Goal: Find specific page/section: Find specific page/section

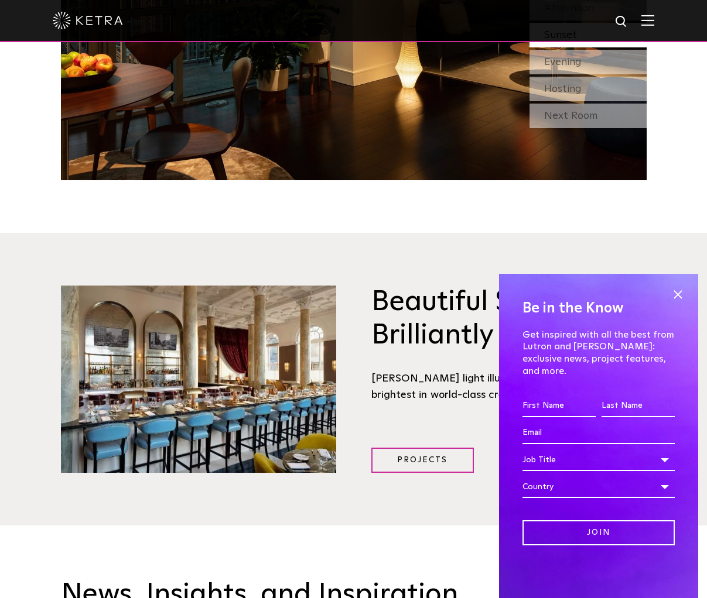
scroll to position [1750, 0]
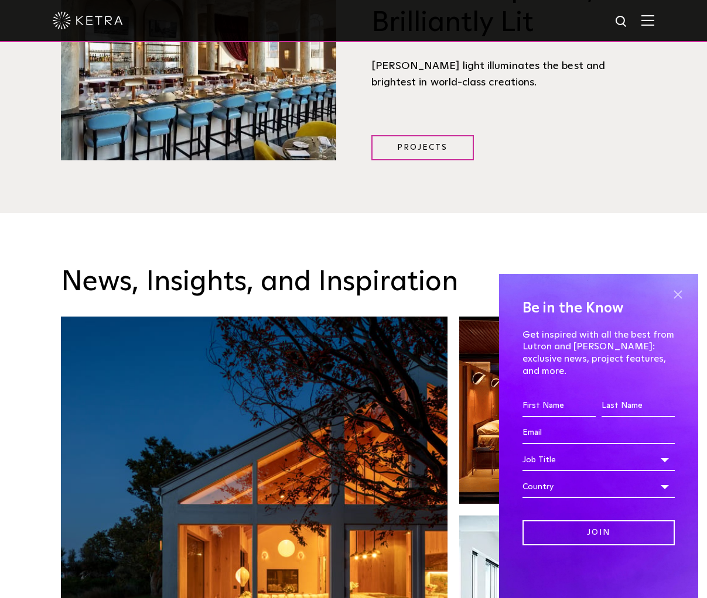
click at [675, 302] on span at bounding box center [678, 295] width 18 height 18
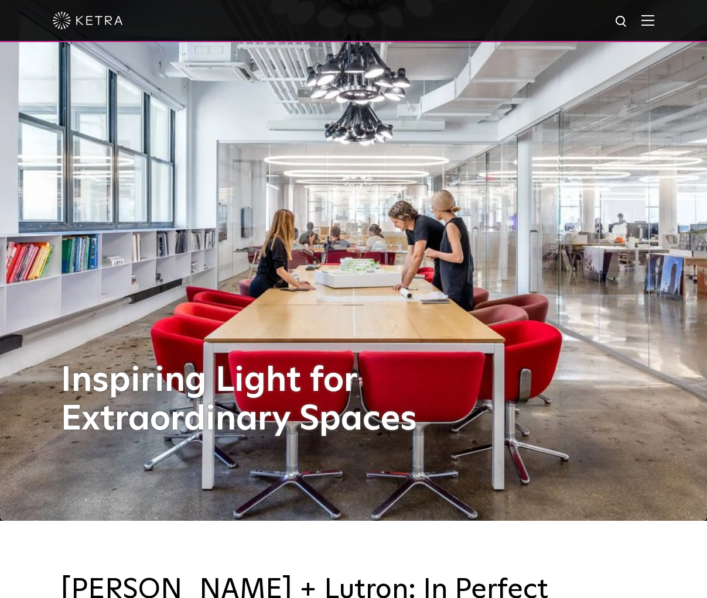
scroll to position [0, 0]
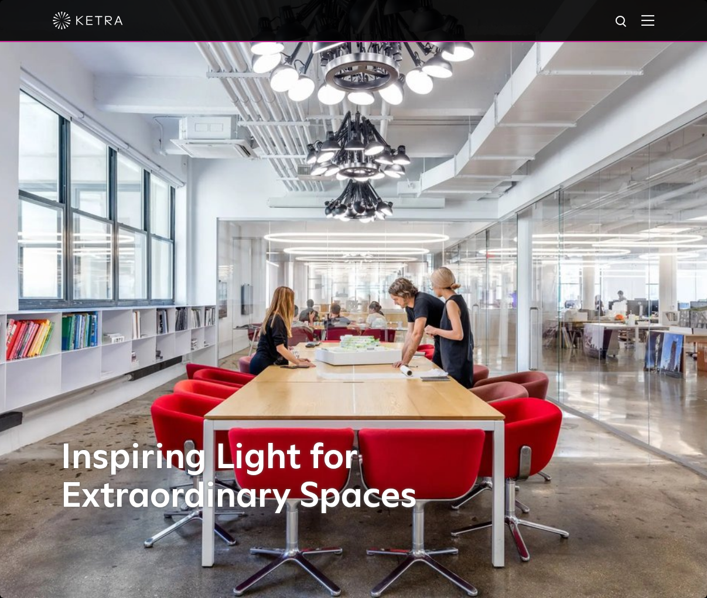
click at [654, 20] on img at bounding box center [647, 20] width 13 height 11
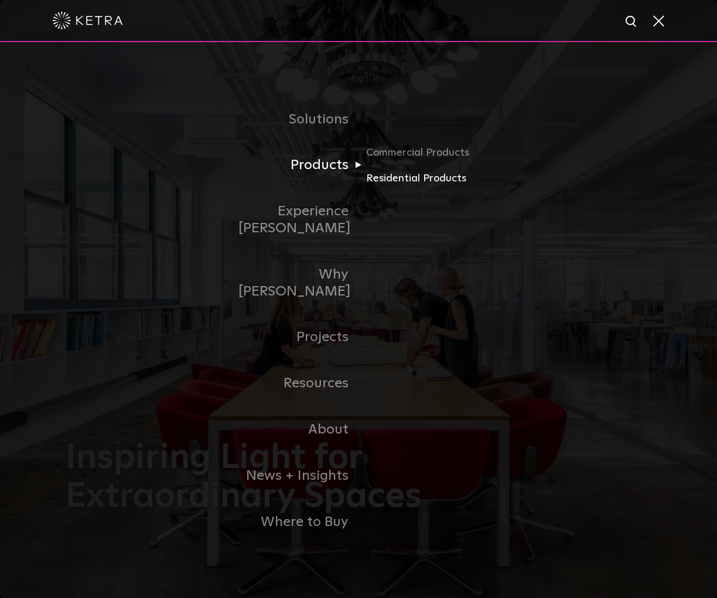
click at [395, 187] on link "Residential Products" at bounding box center [422, 178] width 112 height 17
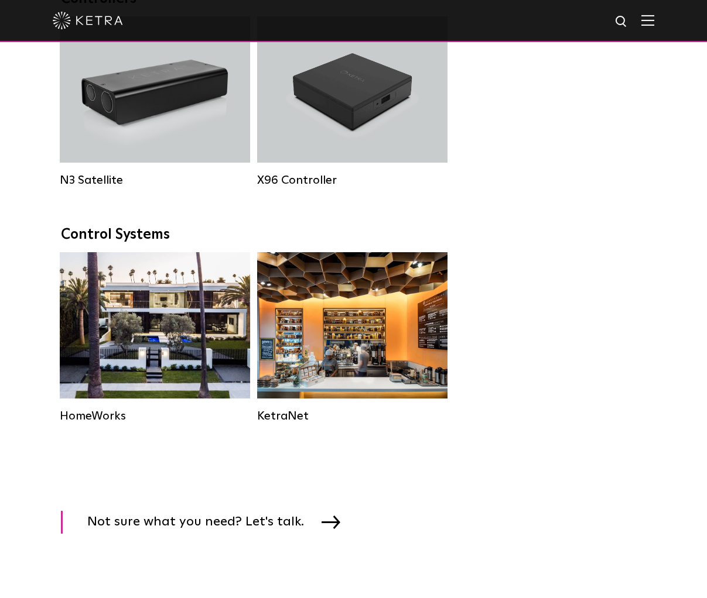
scroll to position [1386, 0]
